Goal: Task Accomplishment & Management: Use online tool/utility

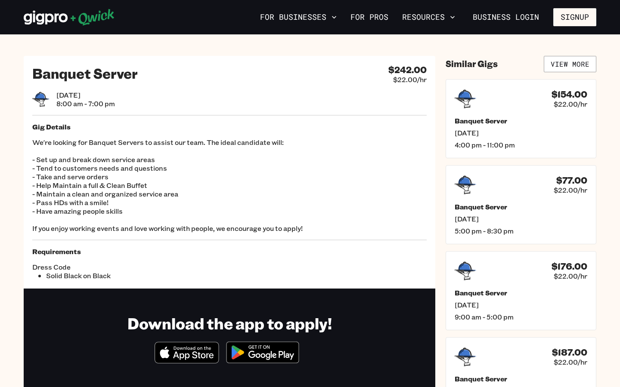
click at [46, 34] on div "For Businesses For Pros Resources Business Login Signup" at bounding box center [310, 17] width 620 height 34
click at [51, 25] on icon at bounding box center [69, 17] width 91 height 17
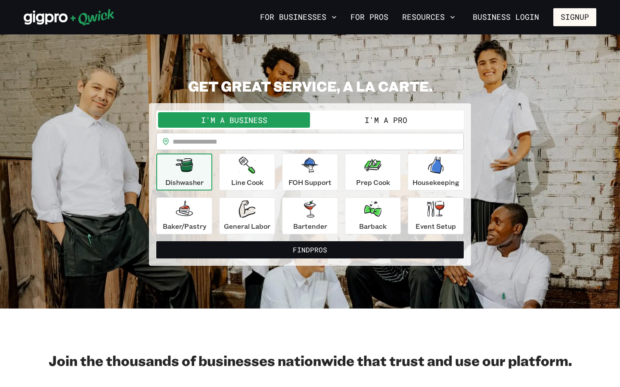
click at [379, 114] on button "I'm a Pro" at bounding box center [386, 119] width 152 height 15
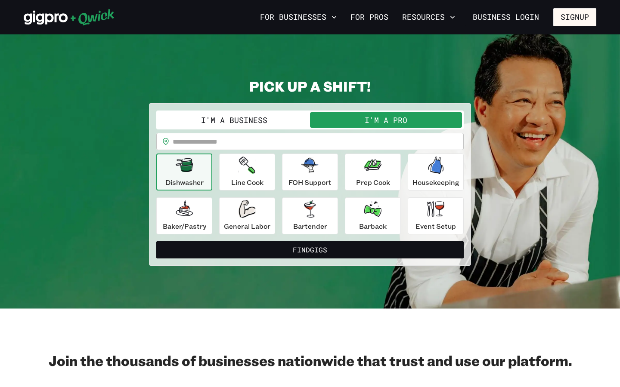
click at [341, 148] on input "text" at bounding box center [318, 141] width 291 height 17
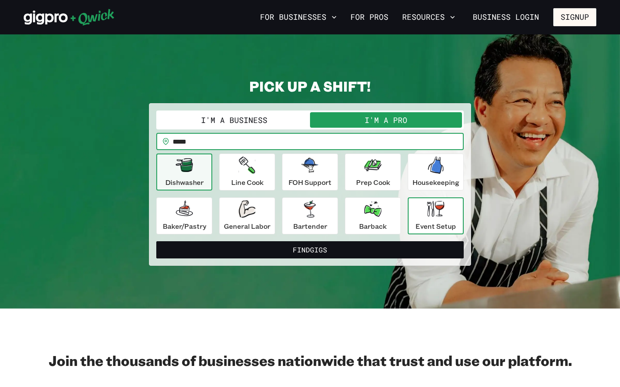
type input "*****"
click at [439, 220] on div "Event Setup" at bounding box center [435, 216] width 40 height 31
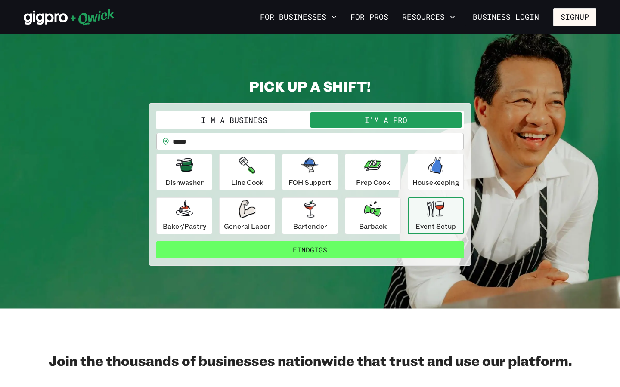
click at [360, 253] on button "Find Gigs" at bounding box center [309, 250] width 307 height 17
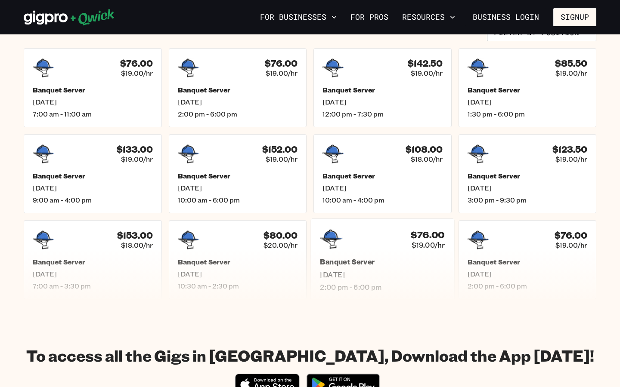
scroll to position [230, 0]
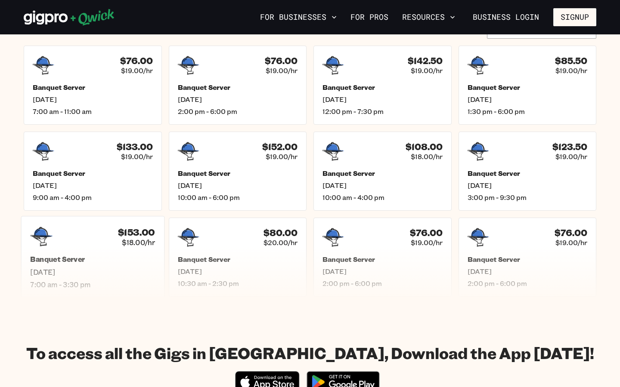
click at [146, 251] on div "$153.00 $18.00/hr Banquet Server [DATE] 7:00 am - 3:30 pm" at bounding box center [92, 257] width 143 height 82
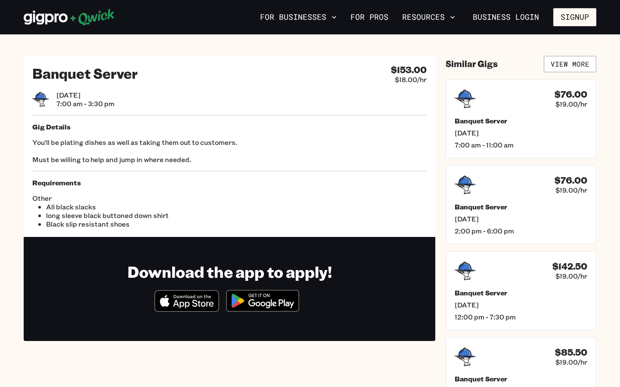
scroll to position [230, 0]
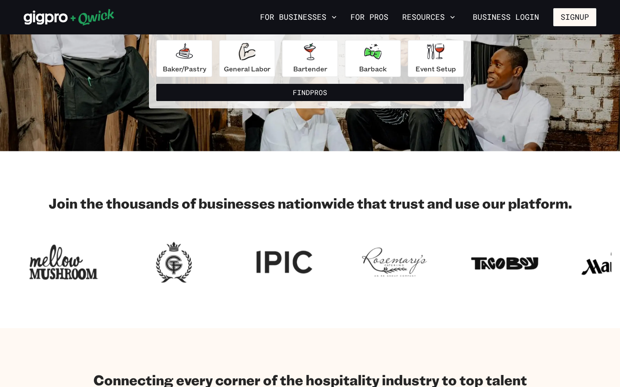
scroll to position [43, 0]
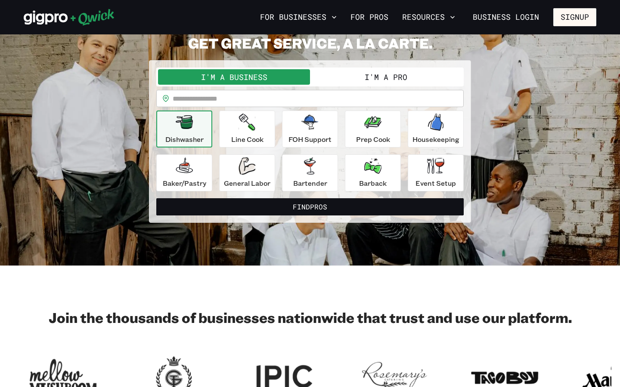
click at [362, 77] on button "I'm a Pro" at bounding box center [386, 76] width 152 height 15
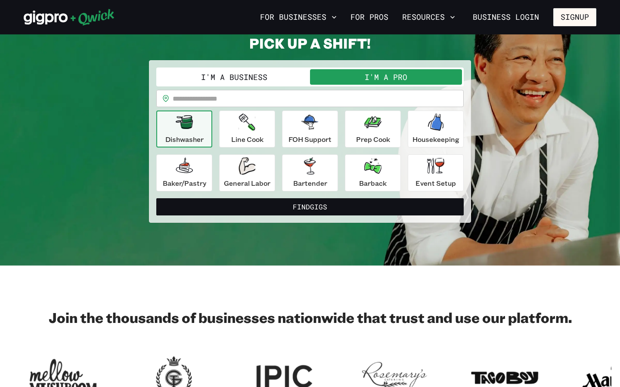
click at [338, 99] on input "text" at bounding box center [318, 98] width 291 height 17
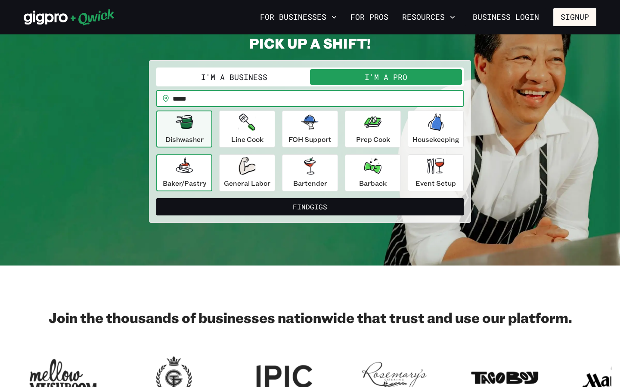
type input "*****"
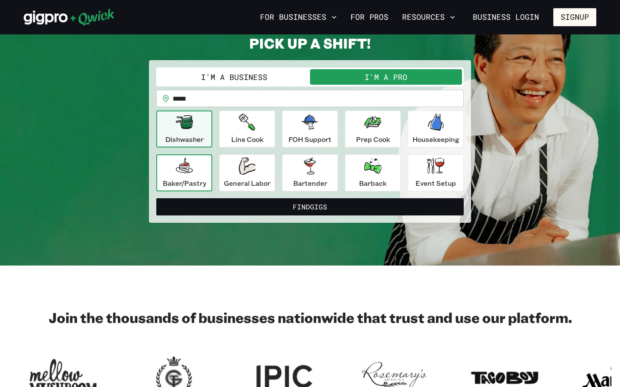
click at [196, 171] on div "Baker/Pastry" at bounding box center [184, 173] width 43 height 31
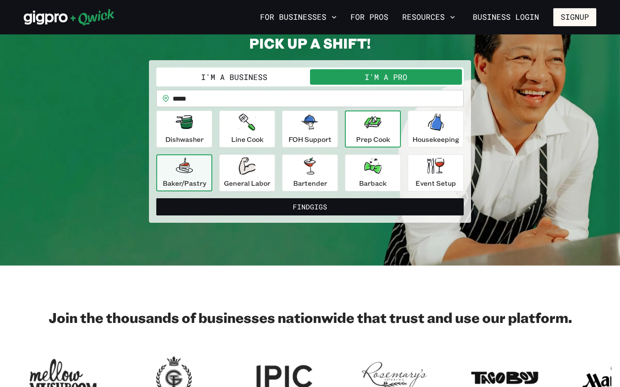
click at [377, 140] on p "Prep Cook" at bounding box center [373, 139] width 34 height 10
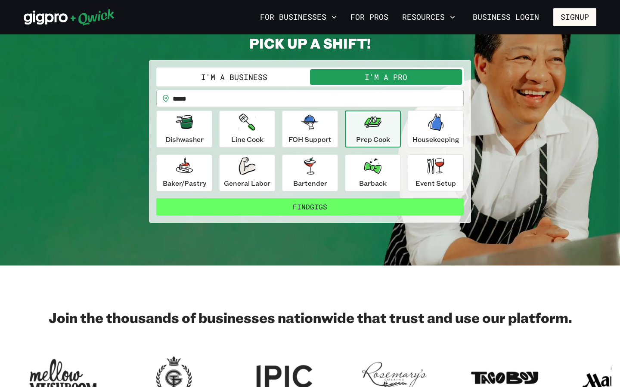
click at [328, 211] on button "Find Gigs" at bounding box center [309, 206] width 307 height 17
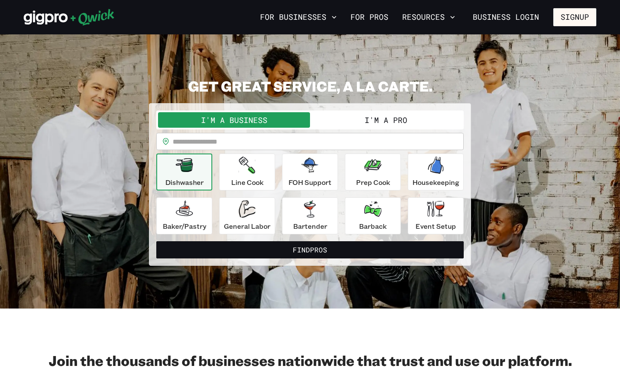
scroll to position [43, 0]
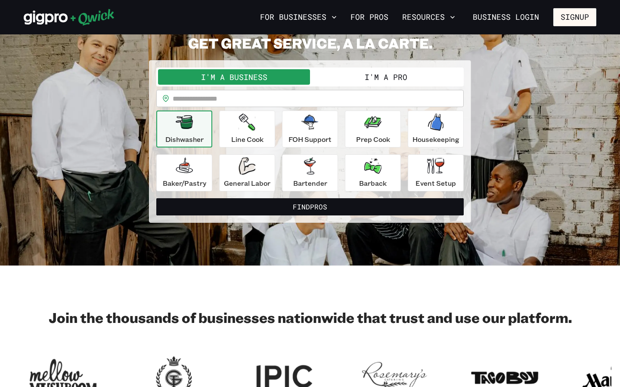
click at [408, 76] on button "I'm a Pro" at bounding box center [386, 76] width 152 height 15
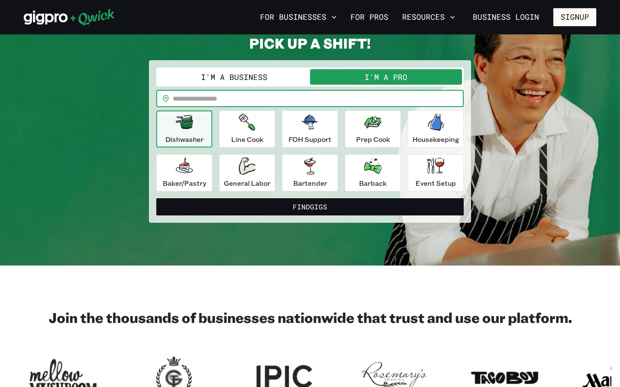
click at [383, 97] on input "text" at bounding box center [318, 98] width 291 height 17
type input "*****"
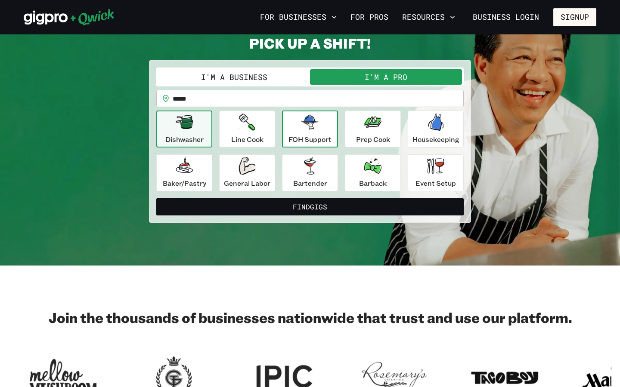
click at [301, 136] on p "FOH Support" at bounding box center [309, 139] width 43 height 10
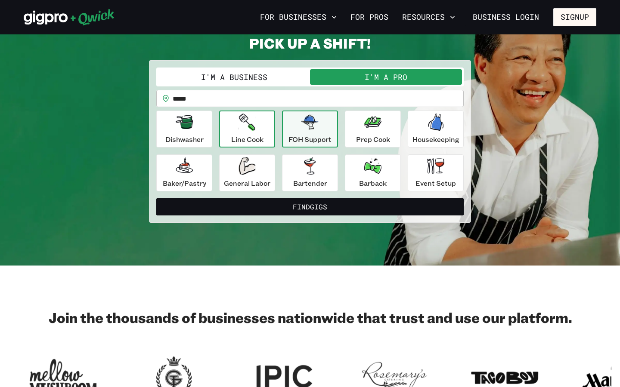
click at [259, 135] on p "Line Cook" at bounding box center [247, 139] width 32 height 10
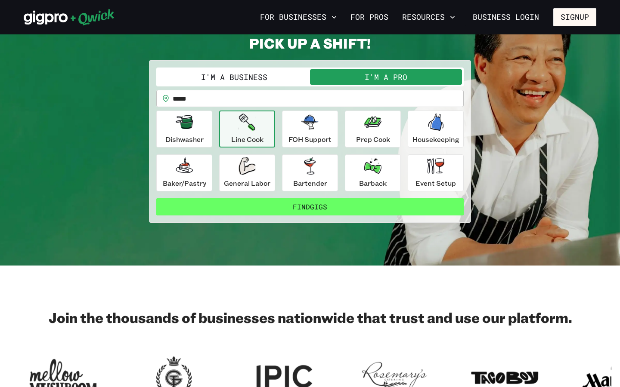
click at [294, 205] on button "Find Gigs" at bounding box center [309, 206] width 307 height 17
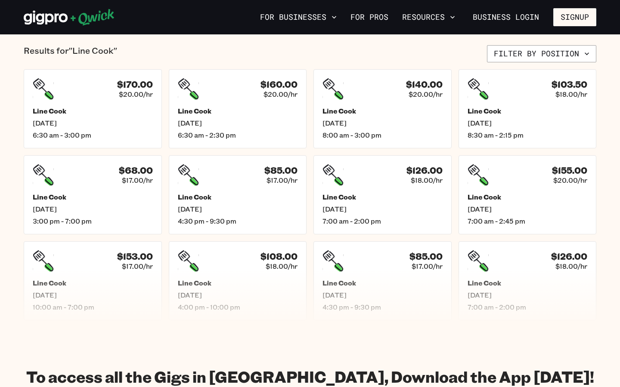
scroll to position [233, 0]
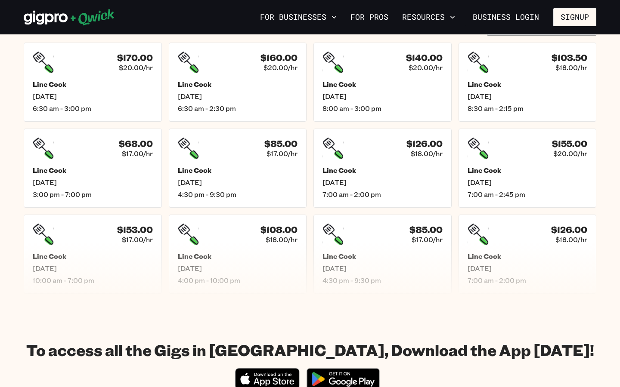
scroll to position [43, 0]
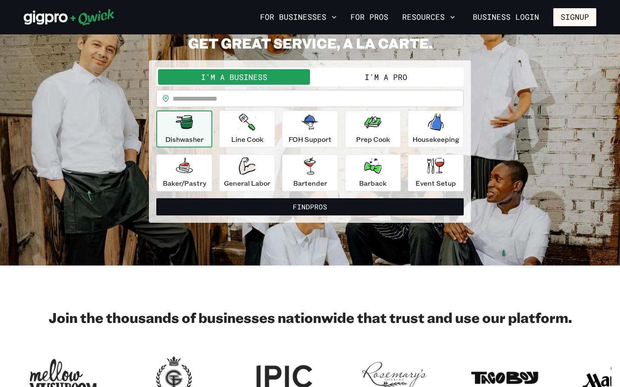
click at [373, 74] on button "I'm a Pro" at bounding box center [386, 76] width 152 height 15
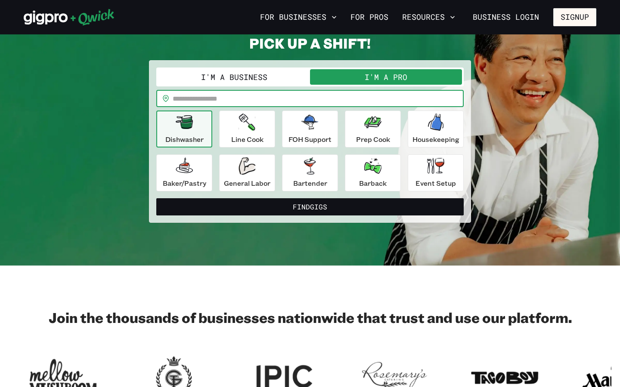
click at [360, 96] on input "text" at bounding box center [318, 98] width 291 height 17
type input "*****"
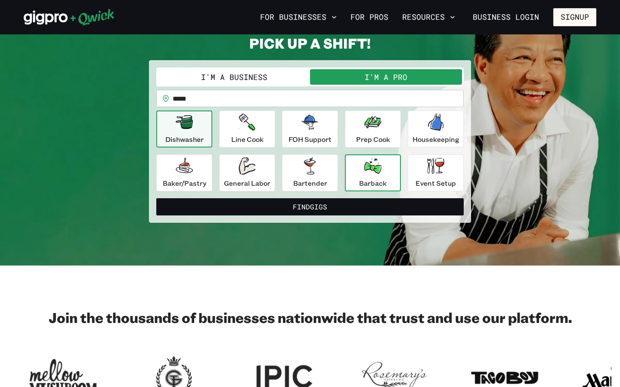
click at [367, 182] on p "Barback" at bounding box center [373, 183] width 28 height 10
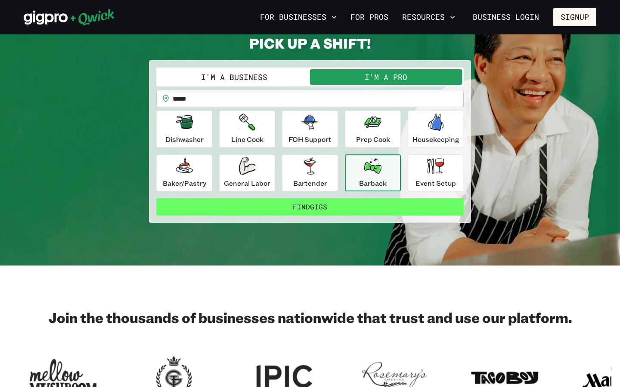
click at [355, 205] on button "Find Gigs" at bounding box center [309, 206] width 307 height 17
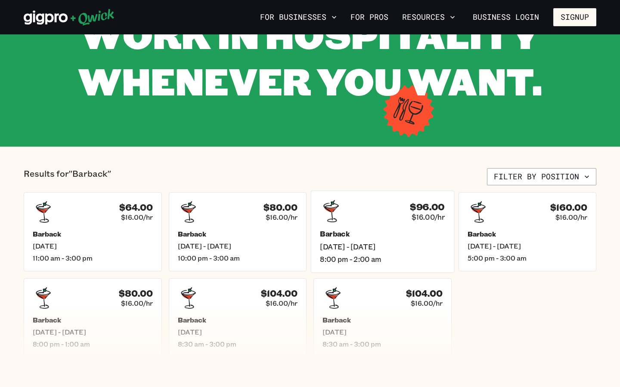
scroll to position [84, 0]
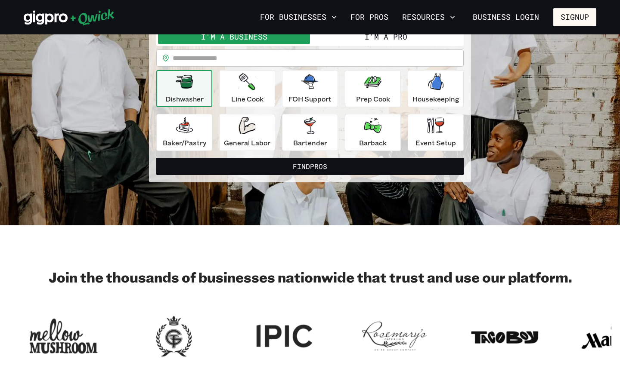
scroll to position [43, 0]
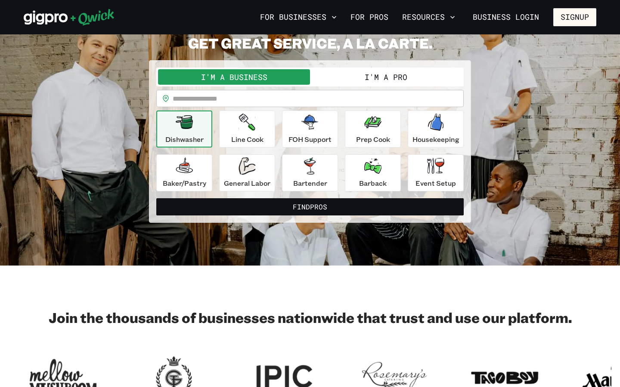
click at [402, 79] on button "I'm a Pro" at bounding box center [386, 76] width 152 height 15
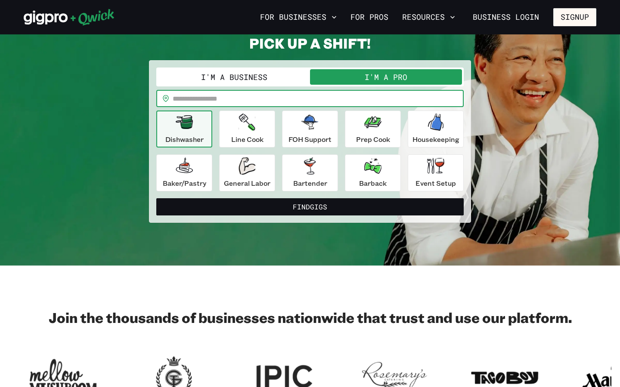
click at [286, 99] on input "text" at bounding box center [318, 98] width 291 height 17
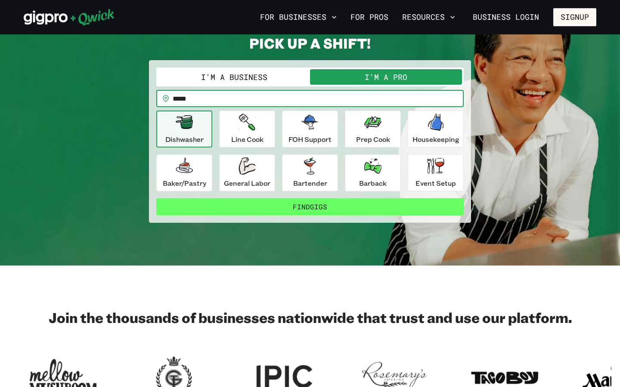
type input "*****"
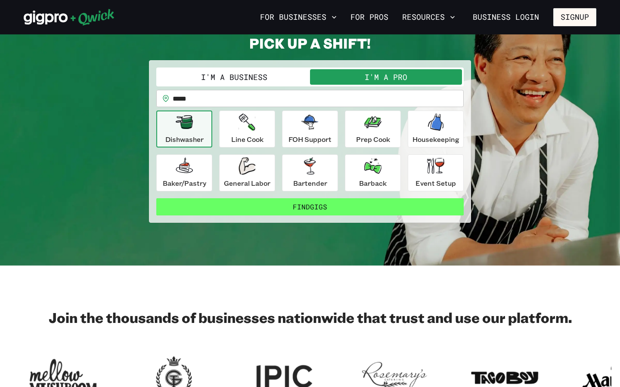
click at [297, 207] on button "Find Gigs" at bounding box center [309, 206] width 307 height 17
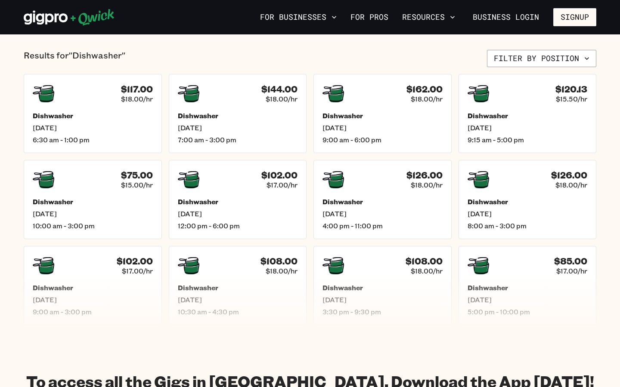
scroll to position [229, 0]
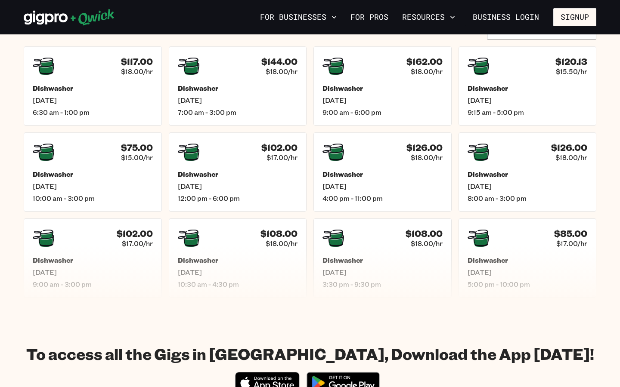
scroll to position [43, 0]
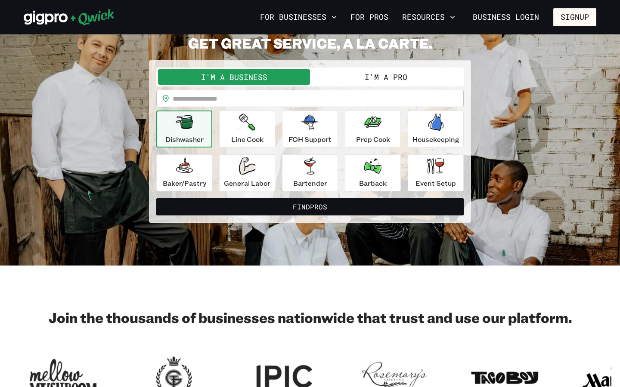
click at [402, 75] on button "I'm a Pro" at bounding box center [386, 76] width 152 height 15
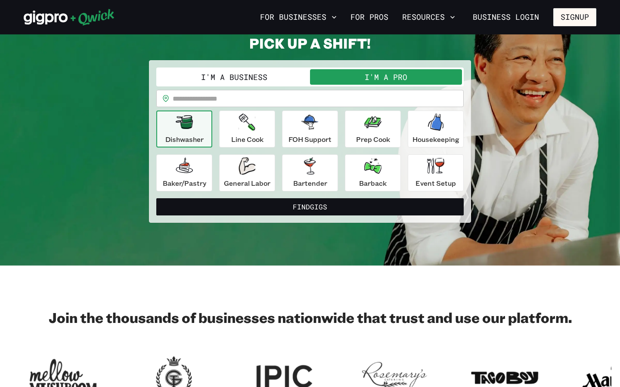
click at [387, 103] on input "text" at bounding box center [318, 98] width 291 height 17
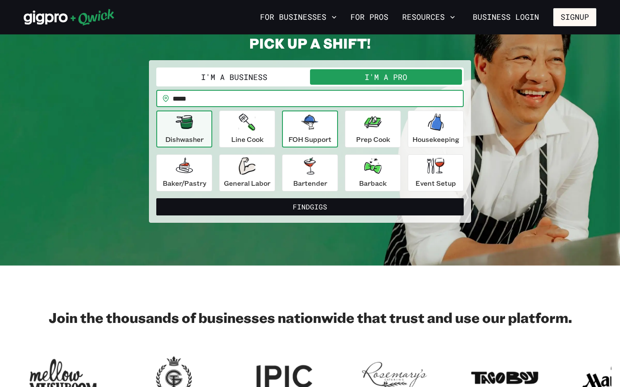
type input "*****"
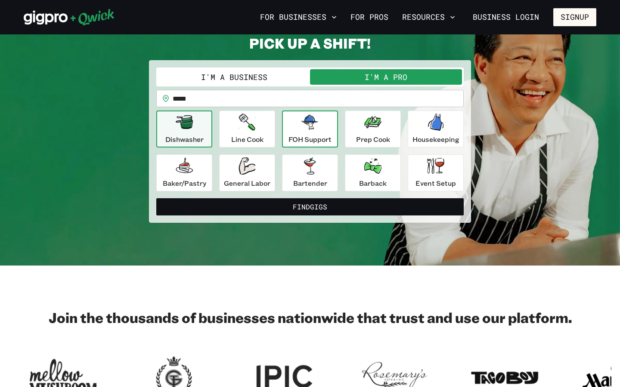
click at [323, 123] on div "FOH Support" at bounding box center [309, 129] width 43 height 31
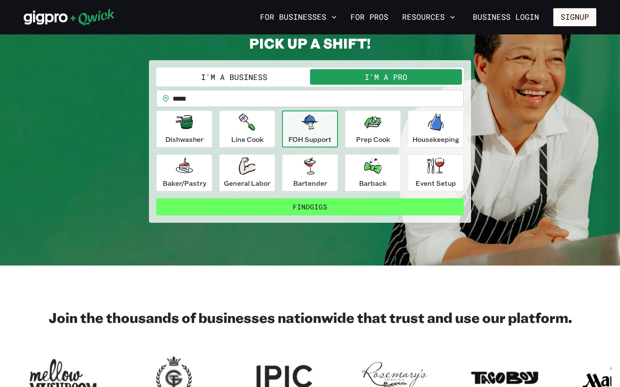
click at [319, 213] on button "Find Gigs" at bounding box center [309, 206] width 307 height 17
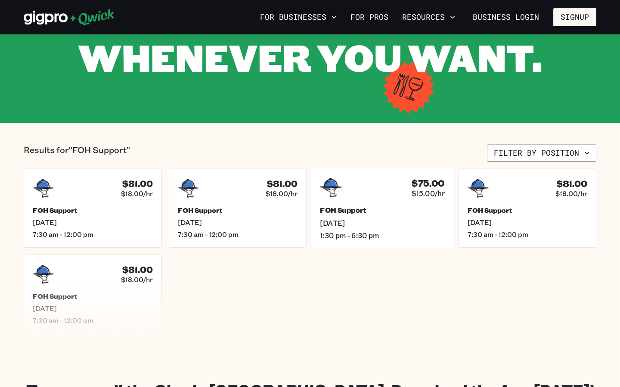
scroll to position [109, 0]
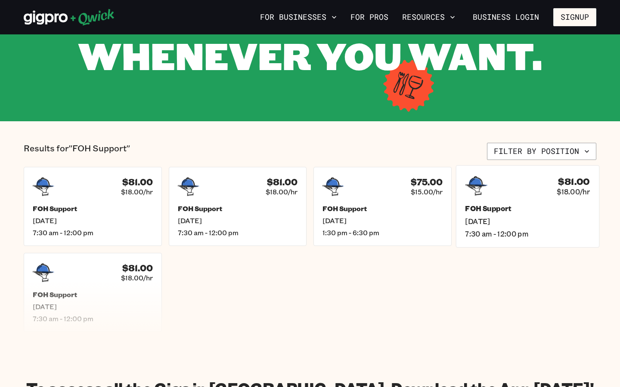
click at [531, 201] on div "$81.00 $18.00/hr FOH Support [DATE] 7:30 am - 12:00 pm" at bounding box center [527, 206] width 143 height 82
